Goal: Task Accomplishment & Management: Use online tool/utility

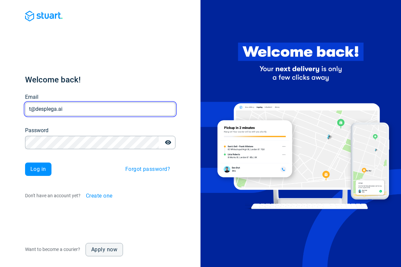
type input "t@desplega.ai"
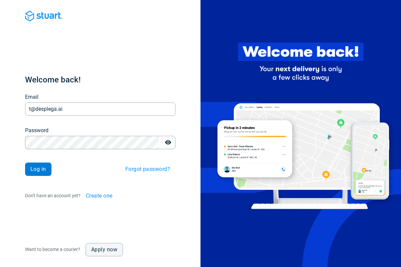
click at [38, 169] on span "Log in" at bounding box center [38, 169] width 16 height 5
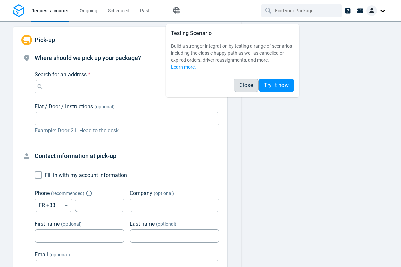
click at [246, 86] on span "Close" at bounding box center [246, 85] width 14 height 5
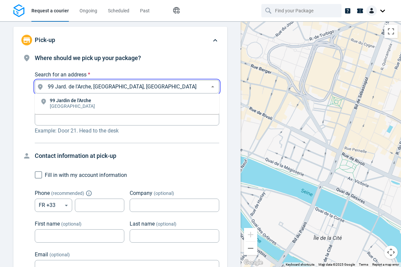
type input "99 Jard. de l'Arche, [GEOGRAPHIC_DATA], [GEOGRAPHIC_DATA]"
